Goal: Information Seeking & Learning: Learn about a topic

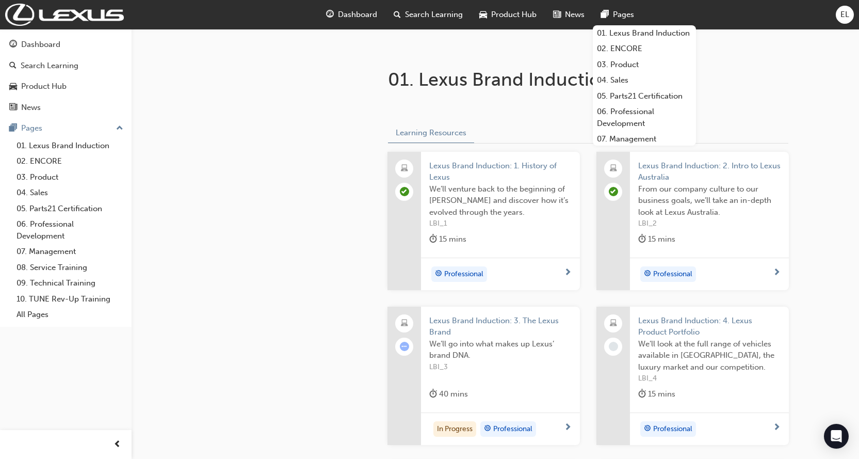
scroll to position [258, 0]
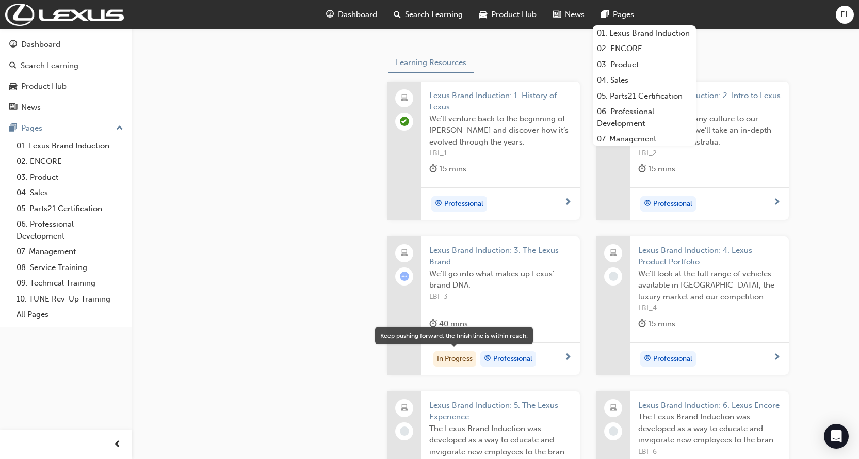
click at [450, 358] on div "In Progress" at bounding box center [455, 358] width 43 height 15
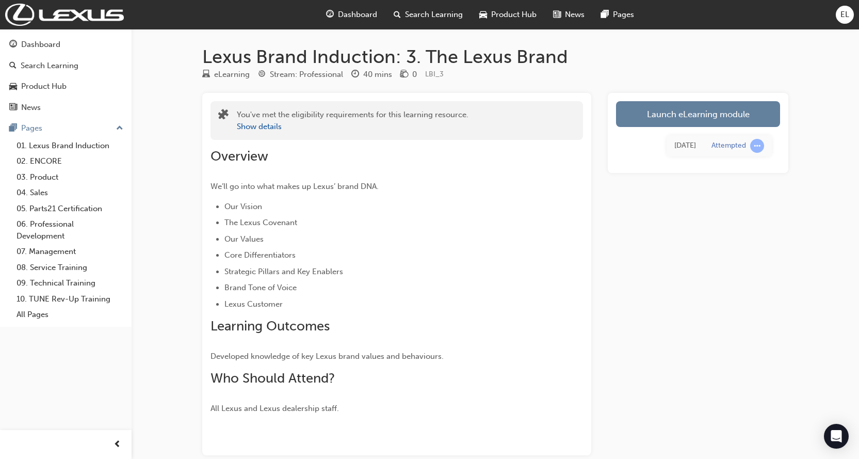
drag, startPoint x: 626, startPoint y: 236, endPoint x: 622, endPoint y: 231, distance: 6.2
click at [623, 234] on div "Launch eLearning module [DATE] Attempted" at bounding box center [698, 274] width 181 height 362
click at [692, 108] on link "Launch eLearning module" at bounding box center [698, 114] width 164 height 26
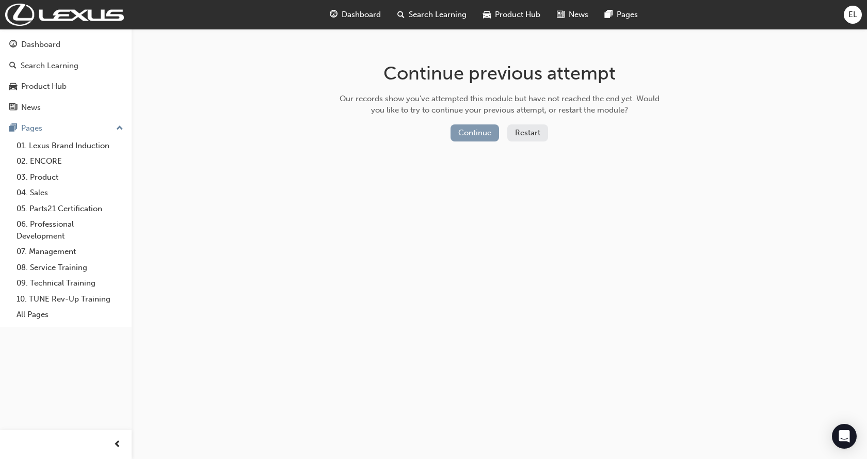
click at [467, 131] on button "Continue" at bounding box center [475, 132] width 49 height 17
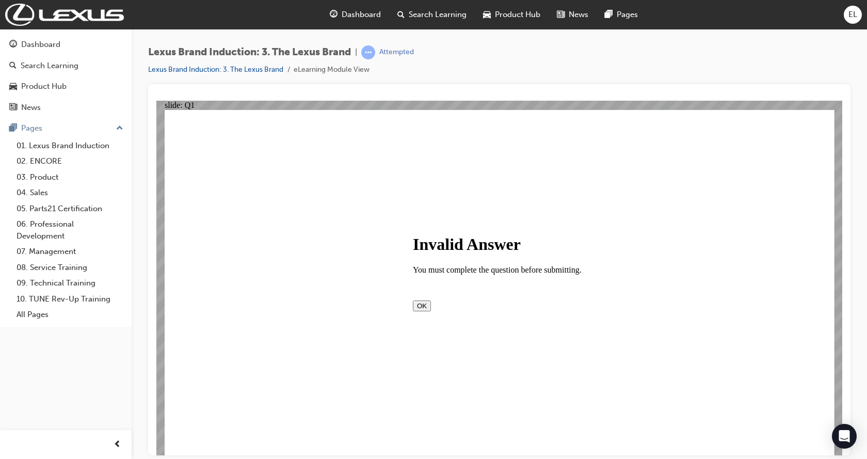
click at [431, 311] on button "OK" at bounding box center [422, 305] width 18 height 11
checkbox input "true"
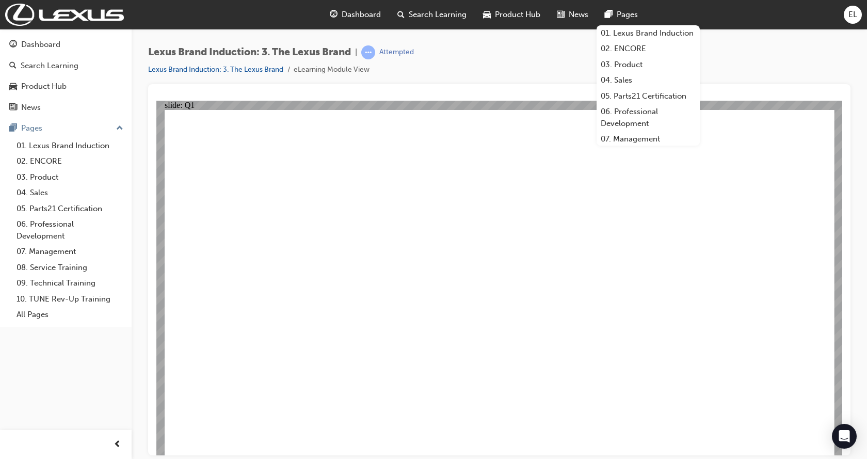
checkbox input "true"
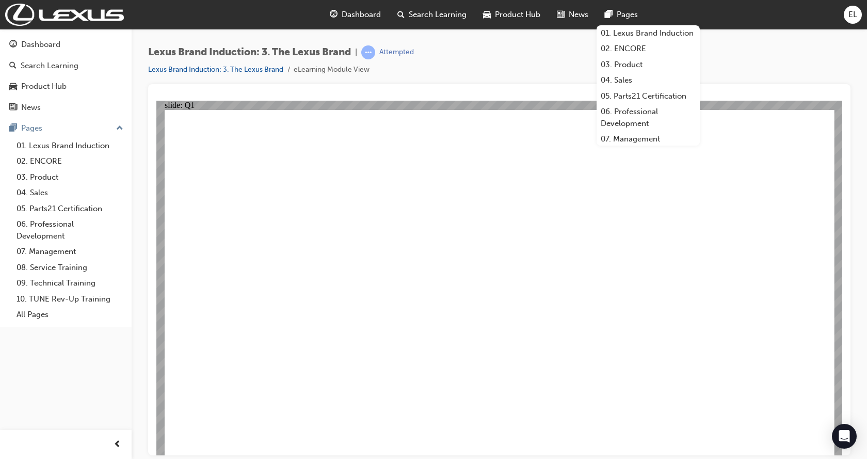
checkbox input "true"
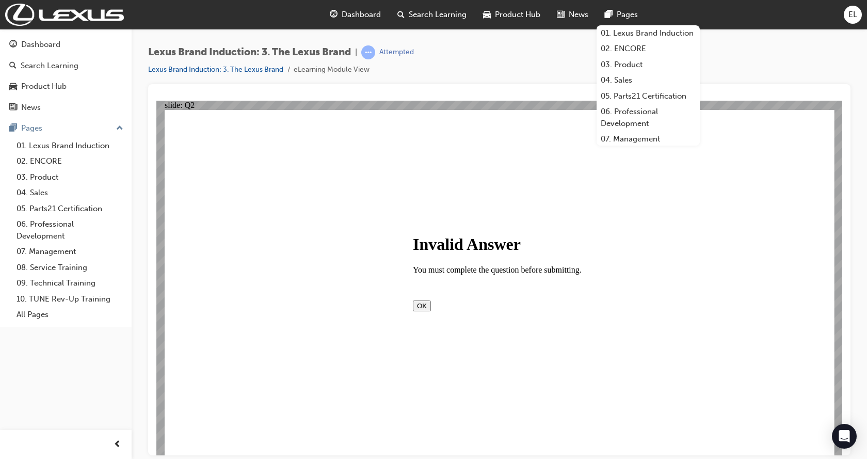
click at [431, 311] on button "OK" at bounding box center [422, 305] width 18 height 11
radio input "true"
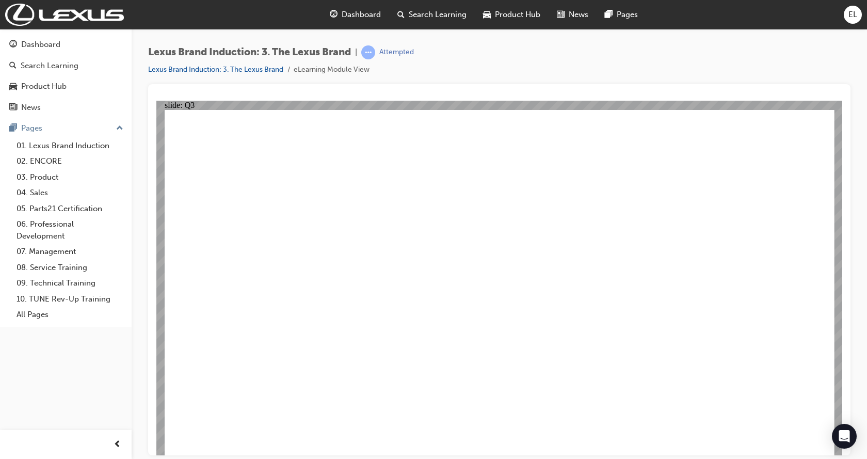
radio input "true"
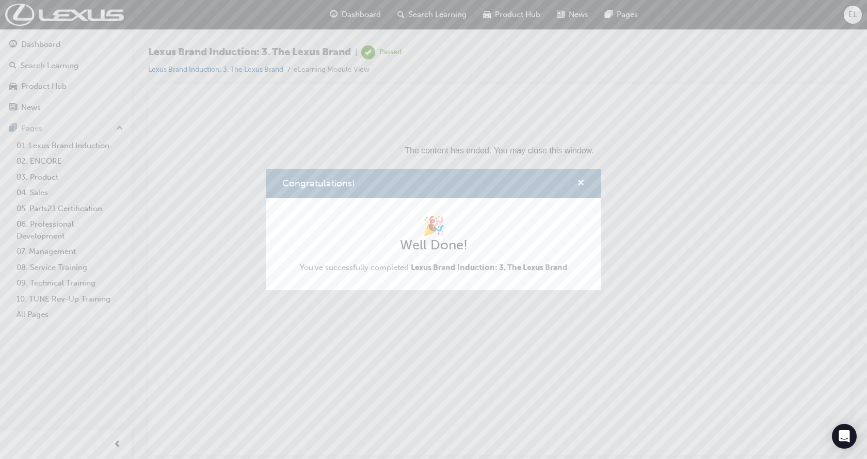
click at [583, 181] on span "cross-icon" at bounding box center [581, 183] width 8 height 9
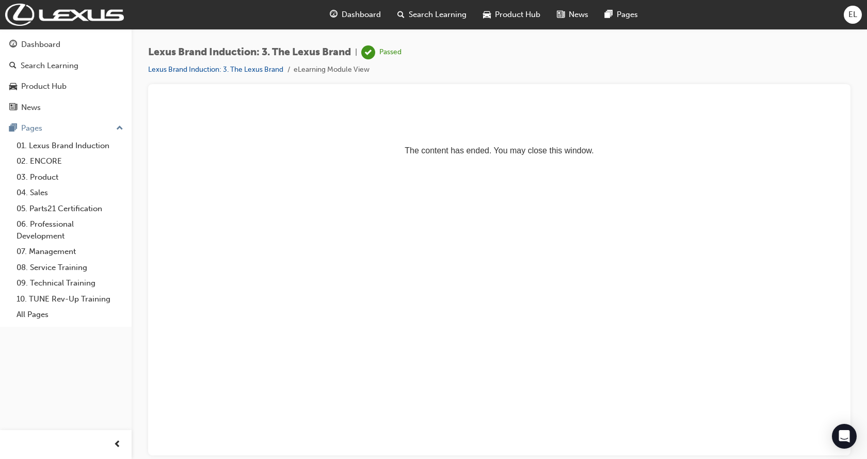
click at [437, 94] on div at bounding box center [499, 269] width 702 height 371
click at [254, 70] on link "Lexus Brand Induction: 3. The Lexus Brand" at bounding box center [215, 69] width 135 height 9
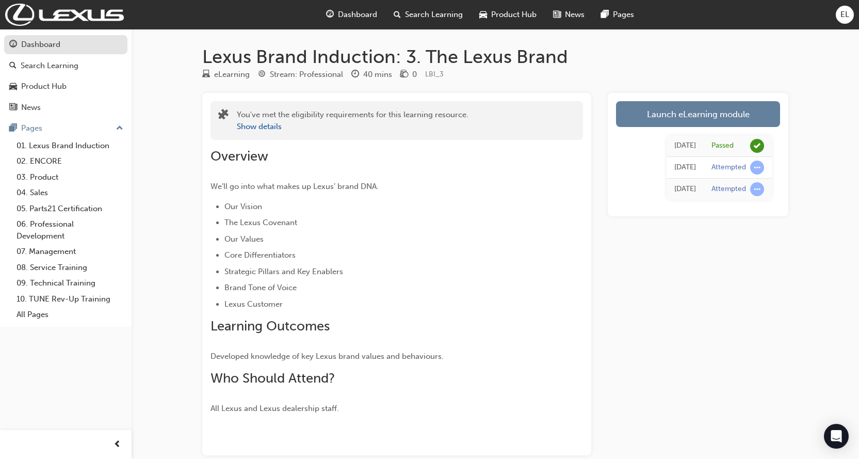
click at [53, 46] on div "Dashboard" at bounding box center [40, 45] width 39 height 12
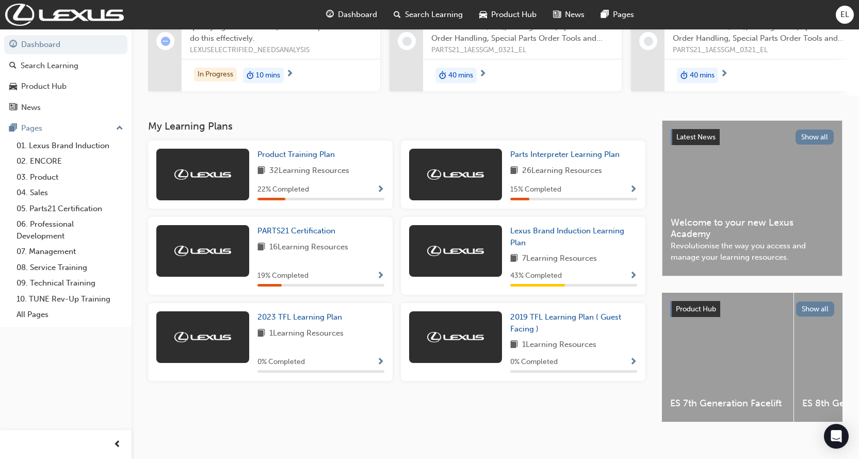
scroll to position [147, 0]
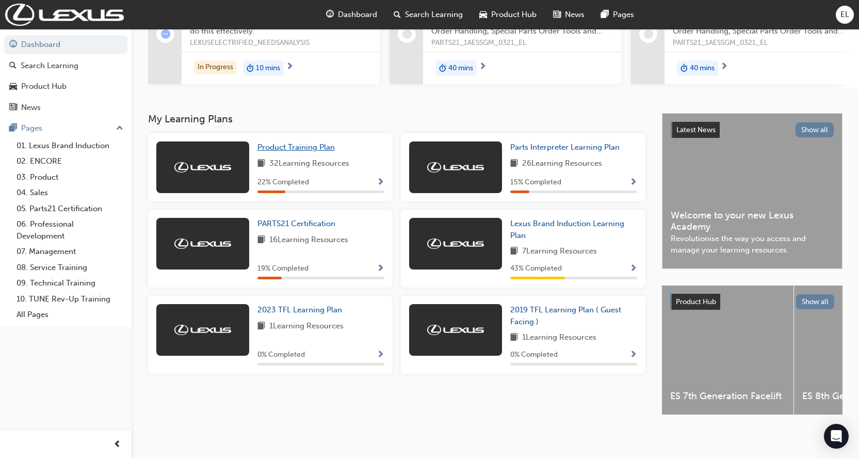
click at [290, 142] on span "Product Training Plan" at bounding box center [296, 146] width 77 height 9
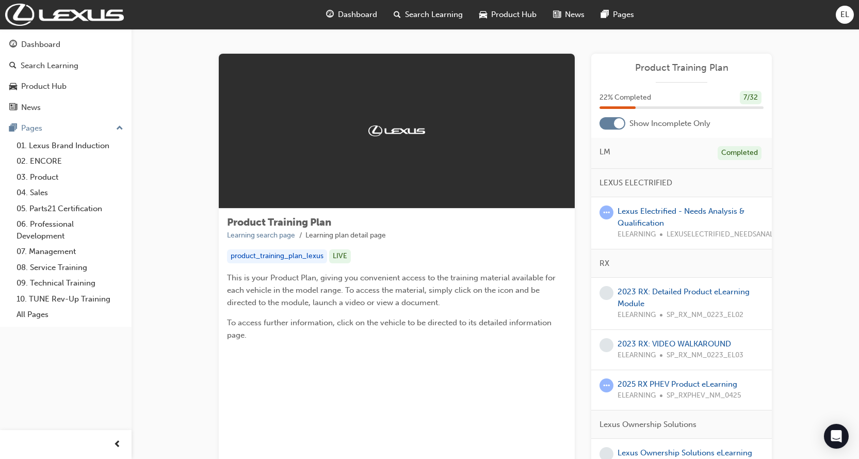
click at [606, 126] on div at bounding box center [613, 123] width 26 height 12
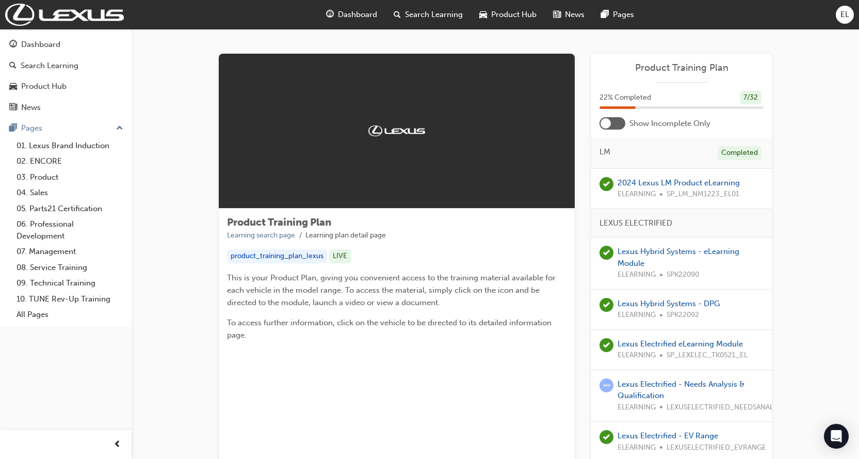
click at [606, 126] on div at bounding box center [606, 123] width 10 height 10
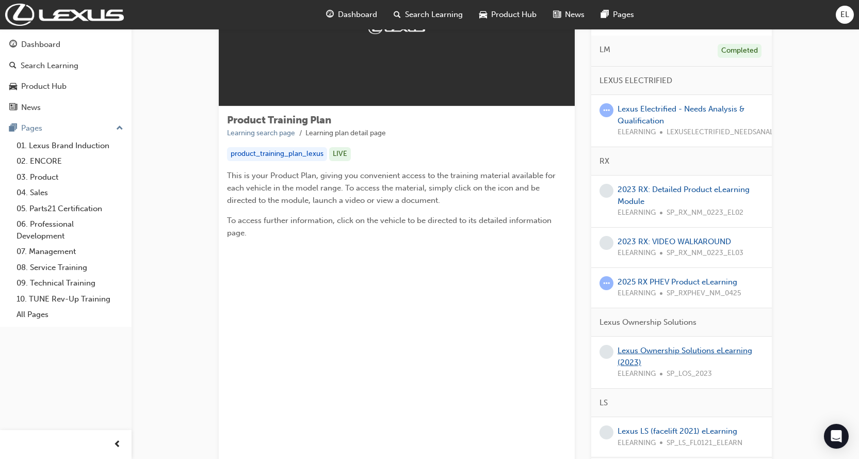
scroll to position [103, 0]
click at [652, 112] on link "Lexus Electrified - Needs Analysis & Qualification" at bounding box center [681, 113] width 127 height 21
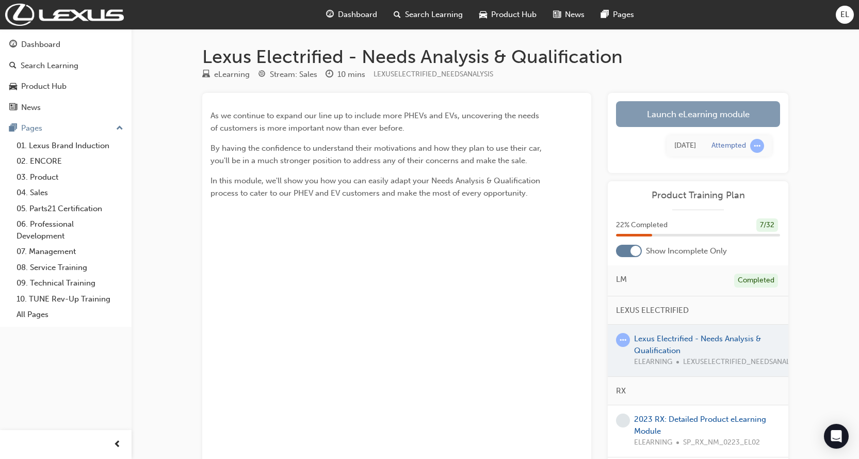
click at [690, 120] on link "Launch eLearning module" at bounding box center [698, 114] width 164 height 26
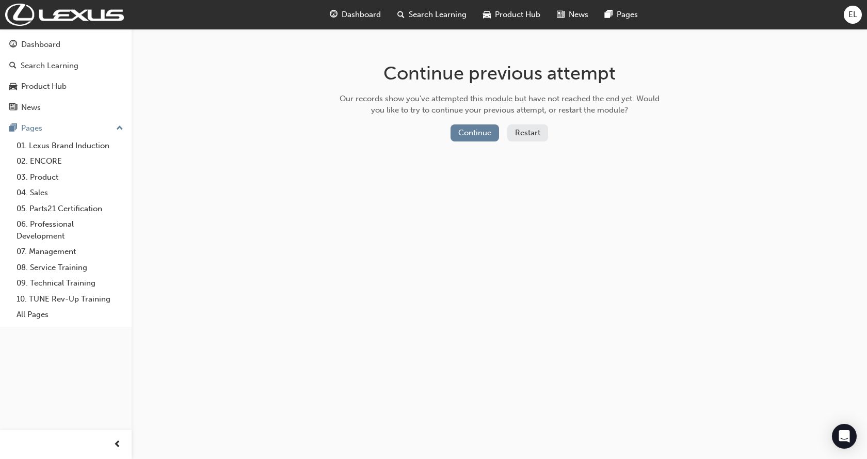
drag, startPoint x: 603, startPoint y: 215, endPoint x: 243, endPoint y: 138, distance: 368.4
click at [593, 211] on div "Continue previous attempt Our records show you've attempted this module but hav…" at bounding box center [433, 229] width 867 height 459
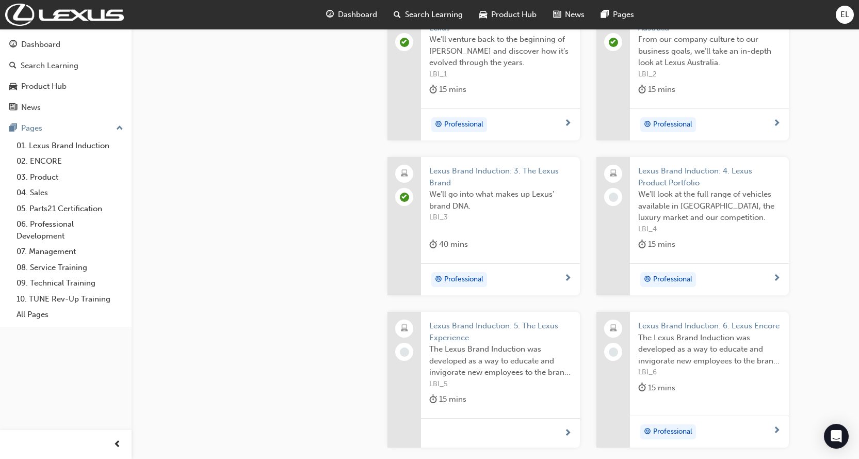
scroll to position [361, 0]
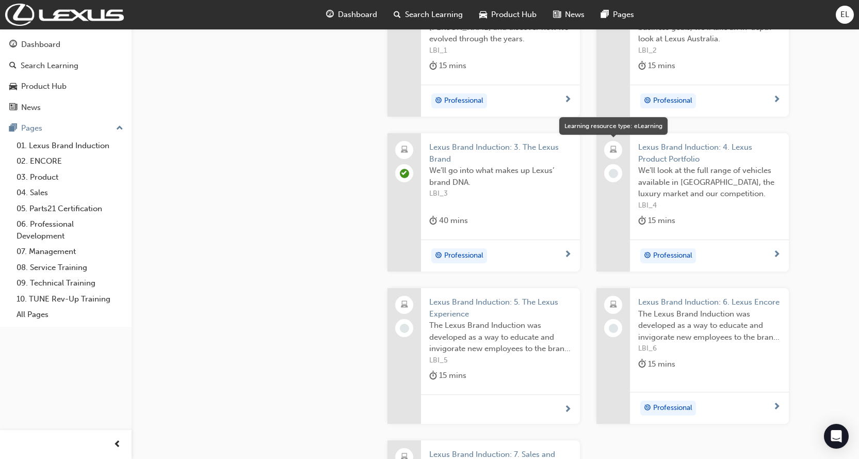
click at [612, 152] on span "laptop-icon" at bounding box center [613, 149] width 7 height 13
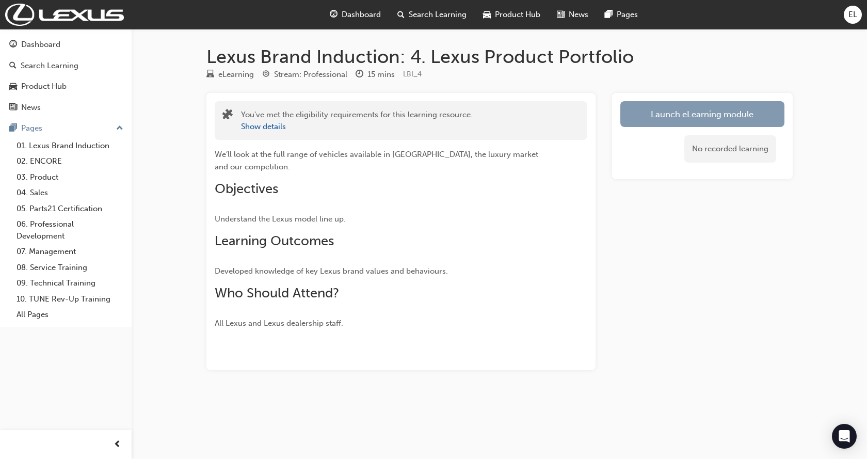
click at [668, 118] on link "Launch eLearning module" at bounding box center [702, 114] width 164 height 26
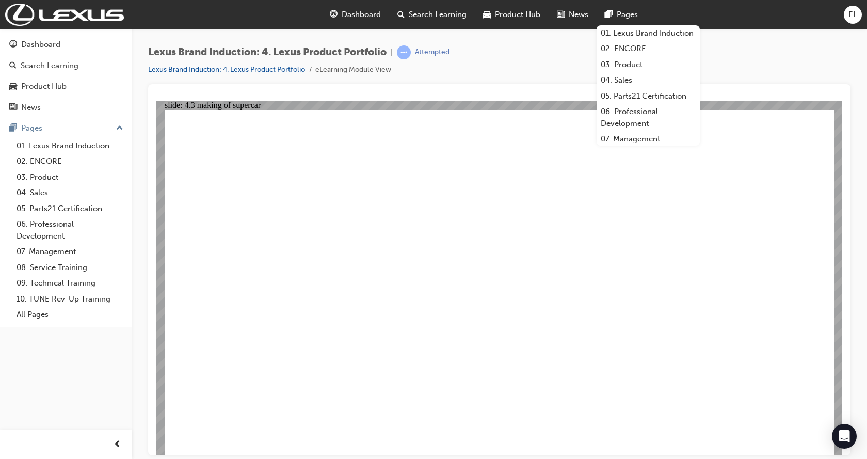
drag, startPoint x: 227, startPoint y: 376, endPoint x: 181, endPoint y: 323, distance: 70.3
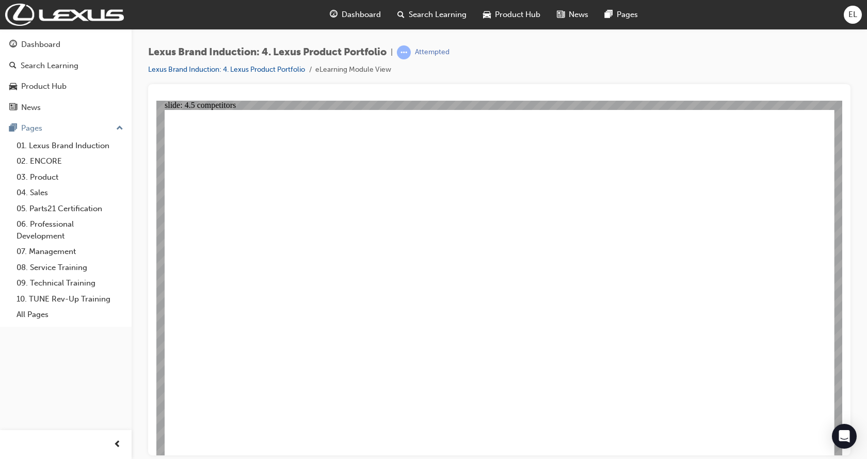
drag, startPoint x: 773, startPoint y: 346, endPoint x: 657, endPoint y: 335, distance: 116.6
drag, startPoint x: 714, startPoint y: 319, endPoint x: 522, endPoint y: 302, distance: 193.3
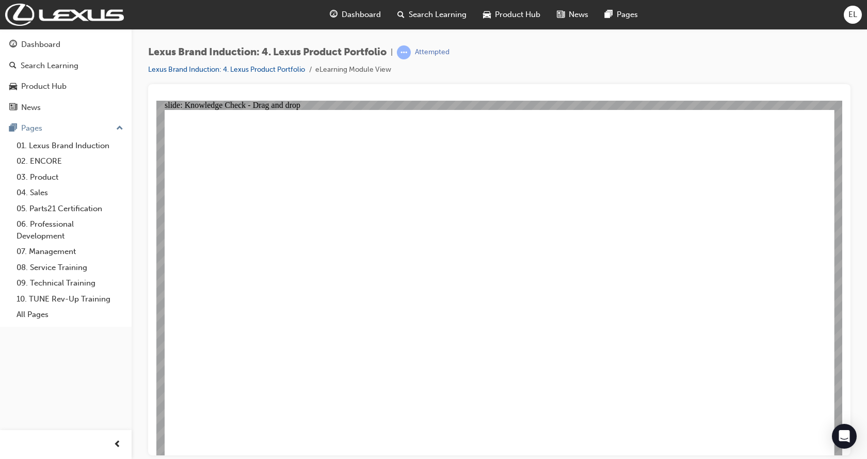
drag, startPoint x: 602, startPoint y: 240, endPoint x: 739, endPoint y: 331, distance: 163.9
drag, startPoint x: 583, startPoint y: 325, endPoint x: 504, endPoint y: 287, distance: 87.3
drag, startPoint x: 478, startPoint y: 254, endPoint x: 600, endPoint y: 341, distance: 149.5
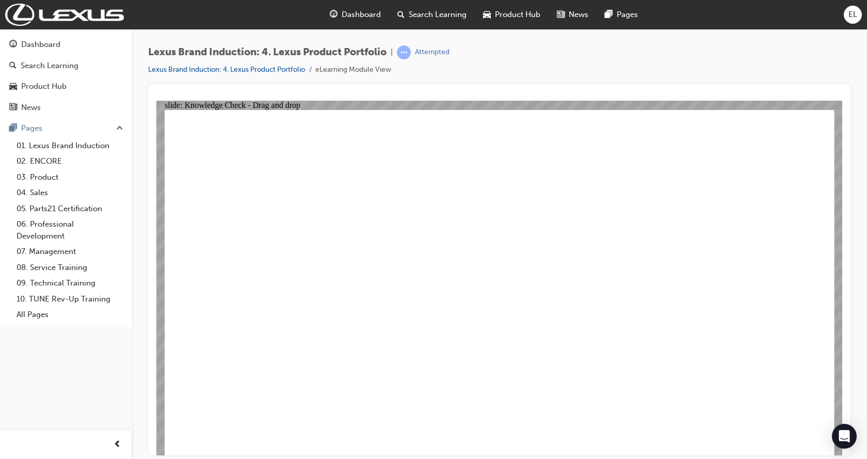
drag, startPoint x: 721, startPoint y: 234, endPoint x: 469, endPoint y: 319, distance: 265.9
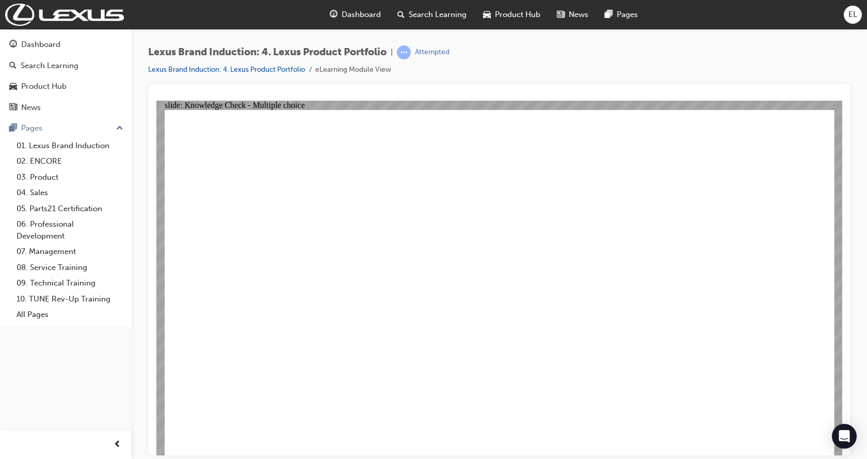
radio input "false"
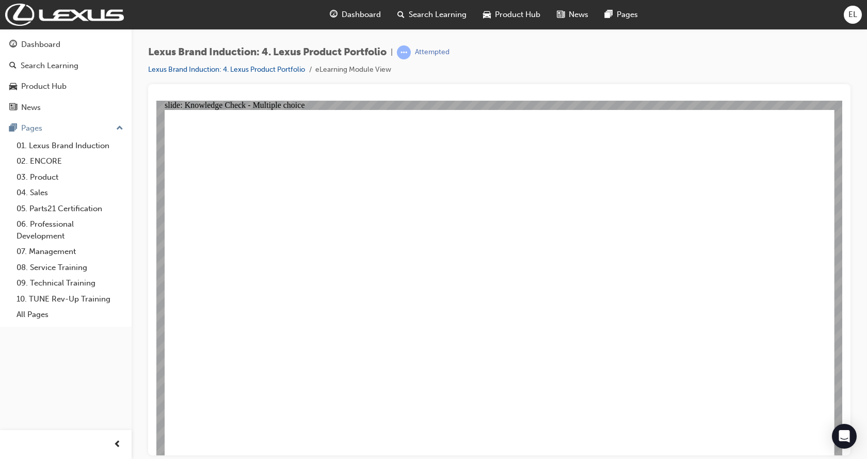
radio input "false"
radio input "true"
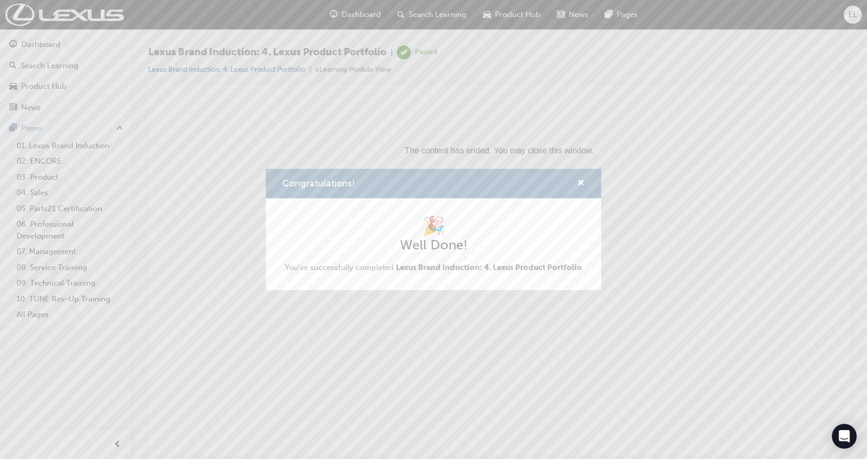
click at [585, 183] on div "Congratulations!" at bounding box center [433, 183] width 335 height 29
click at [582, 183] on span "cross-icon" at bounding box center [581, 183] width 8 height 9
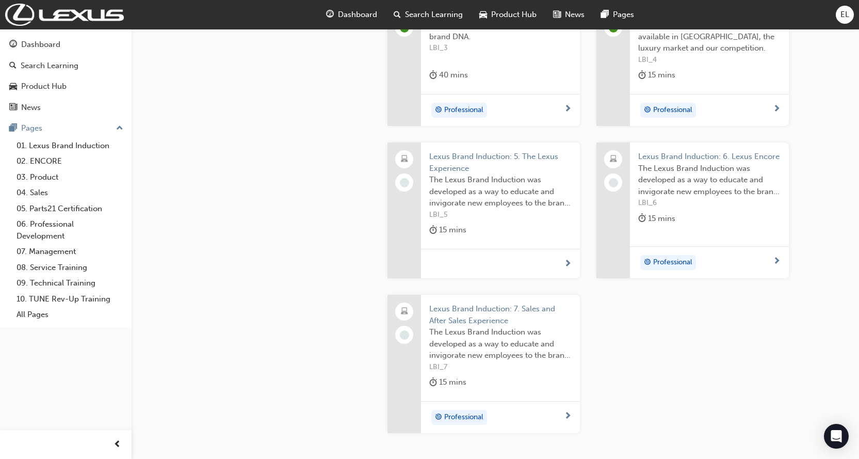
scroll to position [516, 0]
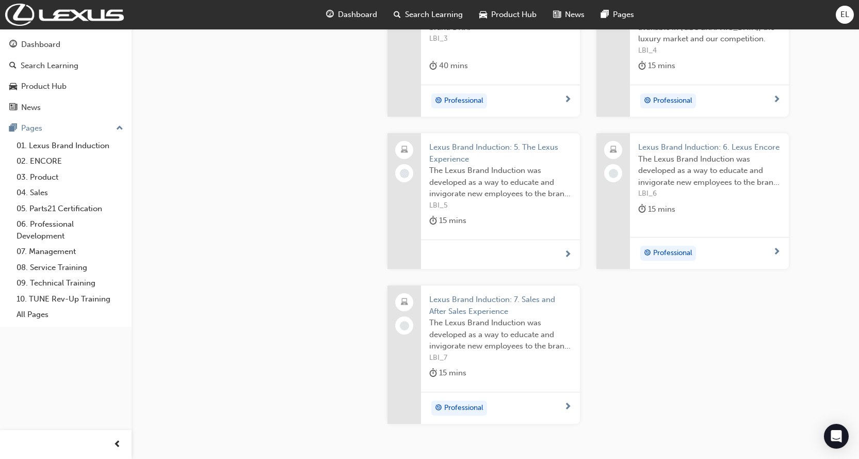
click at [410, 173] on div at bounding box center [404, 173] width 18 height 18
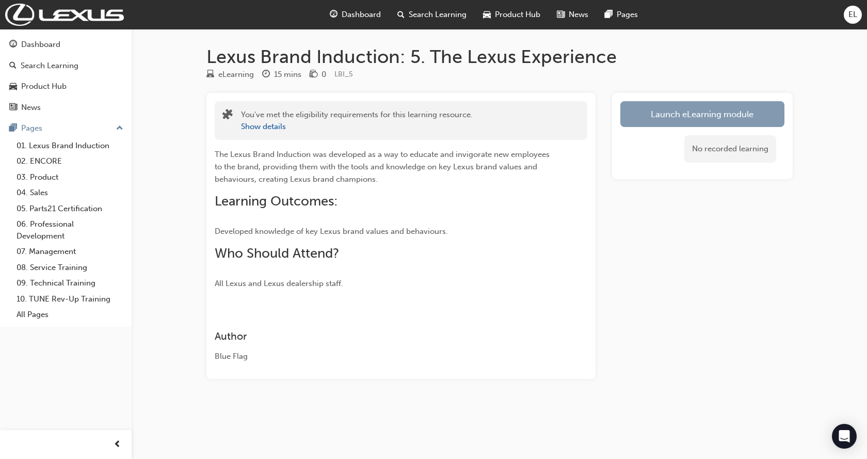
click at [762, 108] on link "Launch eLearning module" at bounding box center [702, 114] width 164 height 26
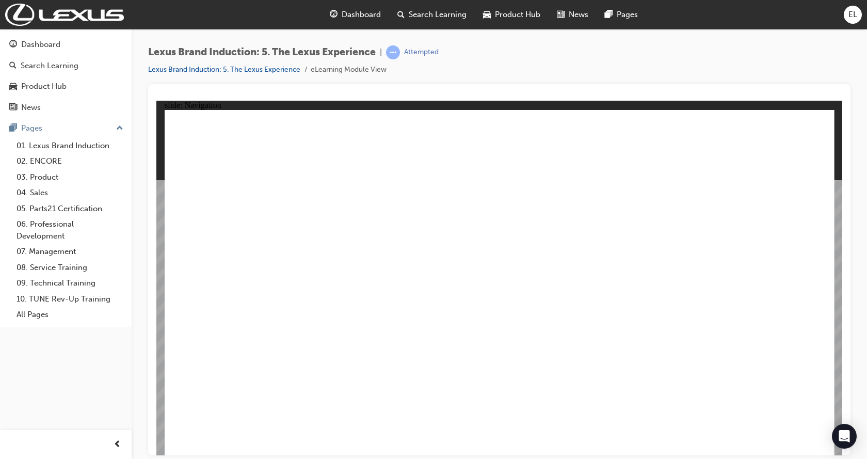
type input "0"
type input "38"
